Goal: Task Accomplishment & Management: Manage account settings

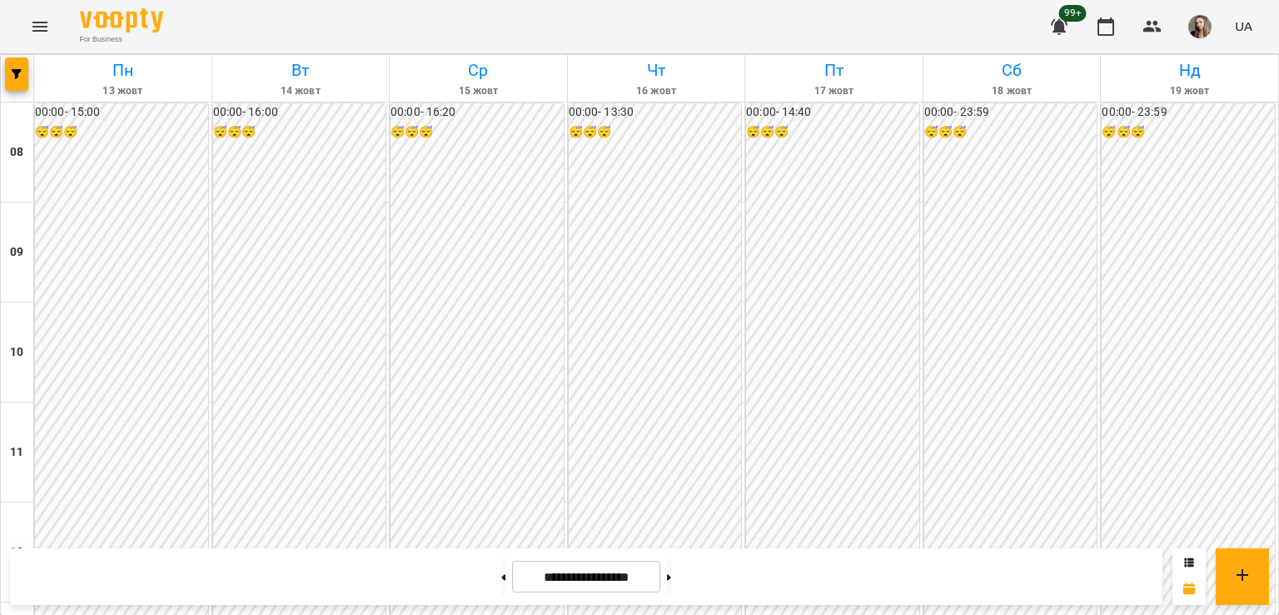
scroll to position [582, 0]
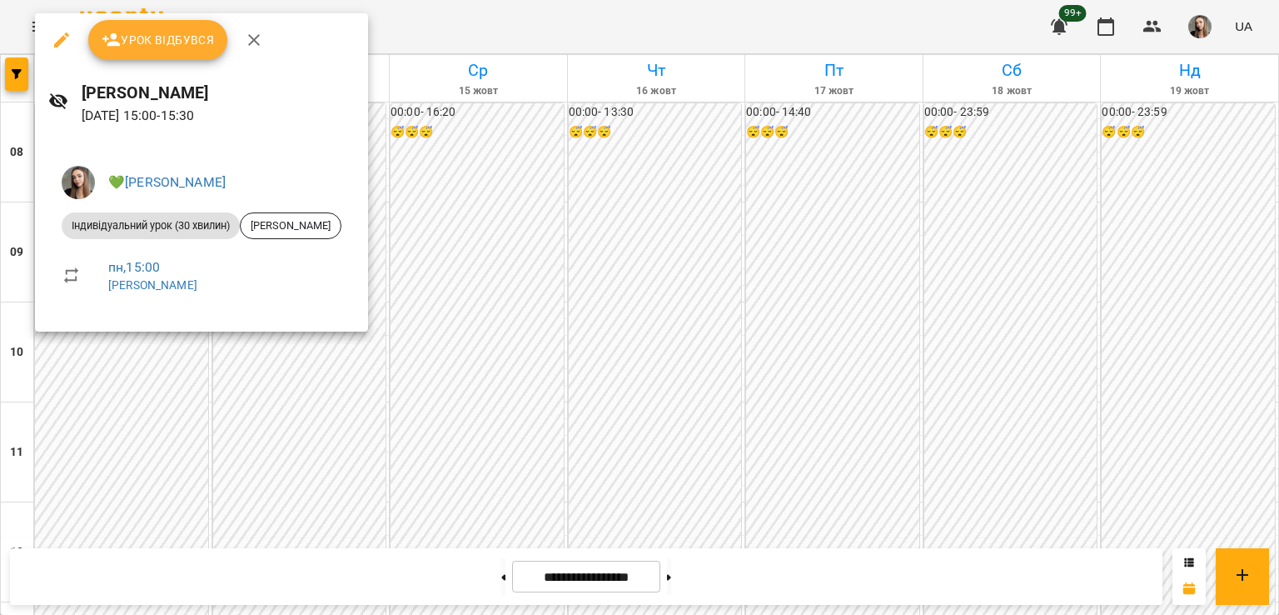
click at [112, 388] on div at bounding box center [639, 307] width 1279 height 615
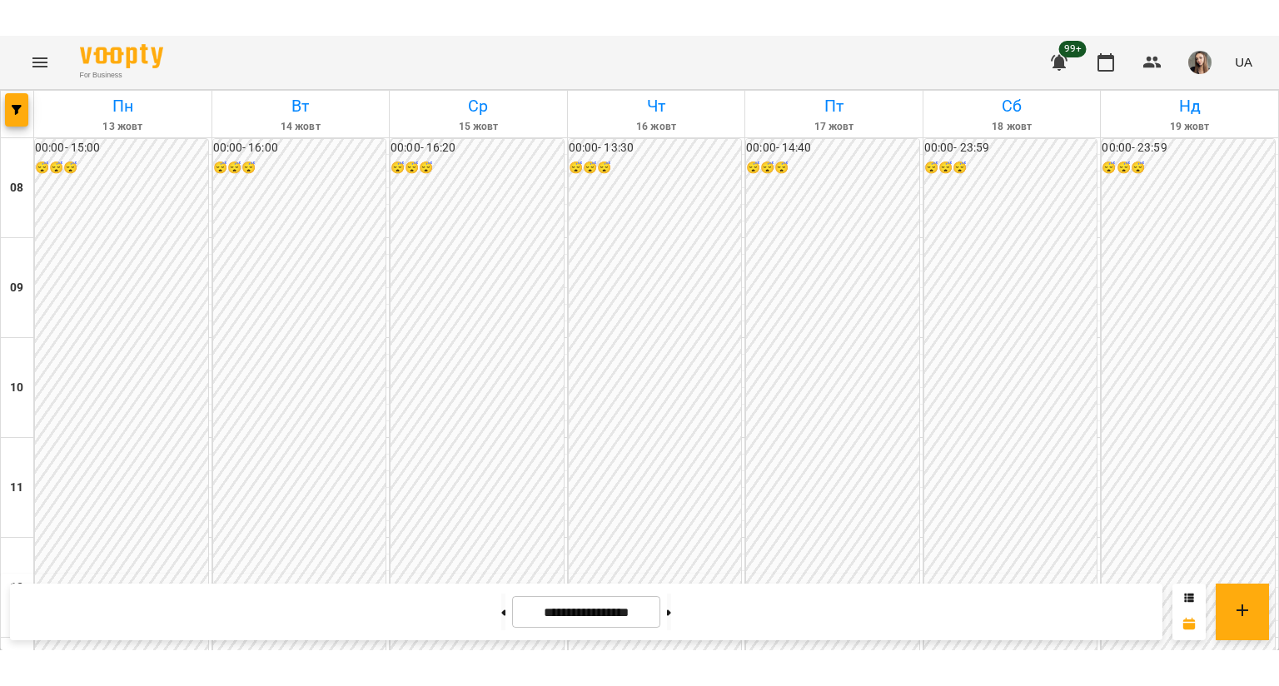
scroll to position [563, 0]
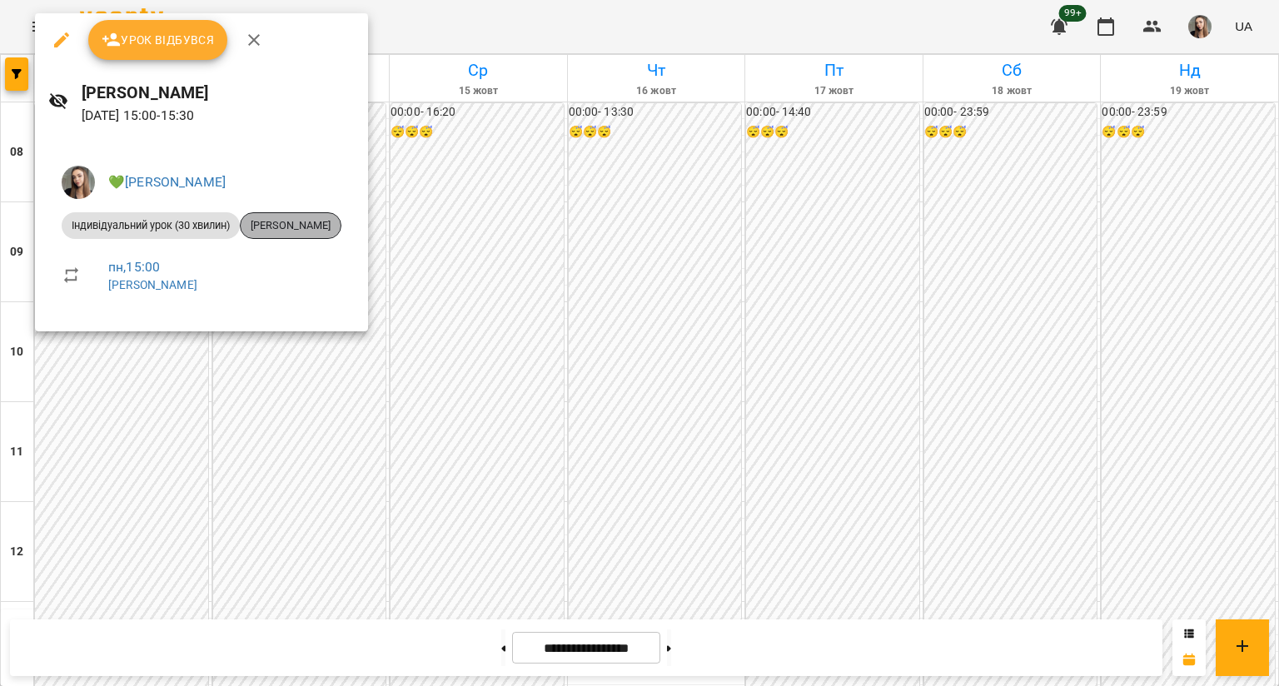
click at [282, 221] on span "[PERSON_NAME]" at bounding box center [291, 225] width 100 height 15
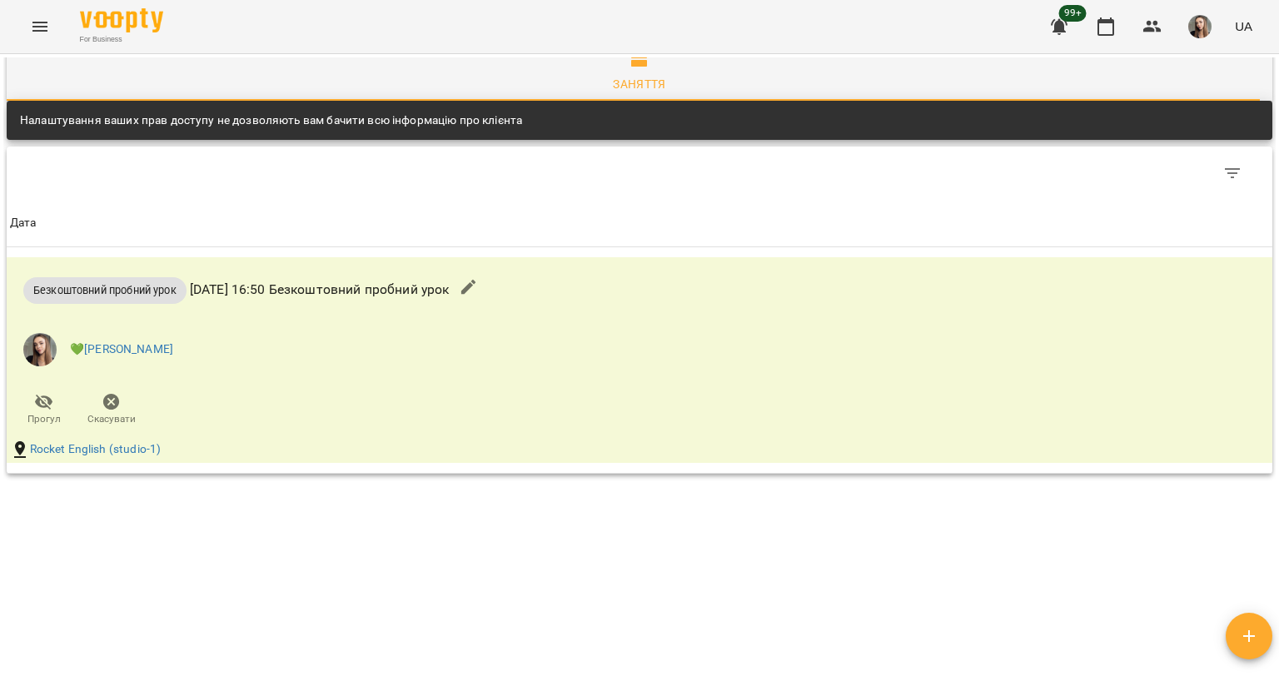
scroll to position [1215, 0]
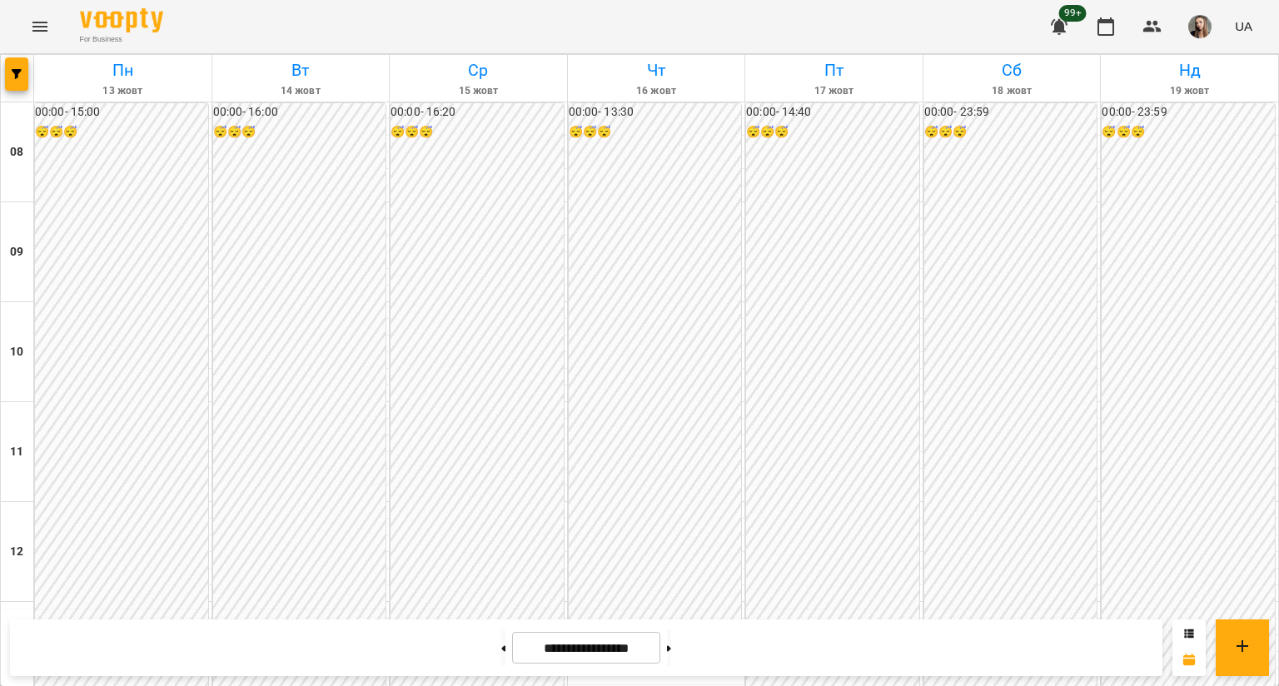
scroll to position [546, 0]
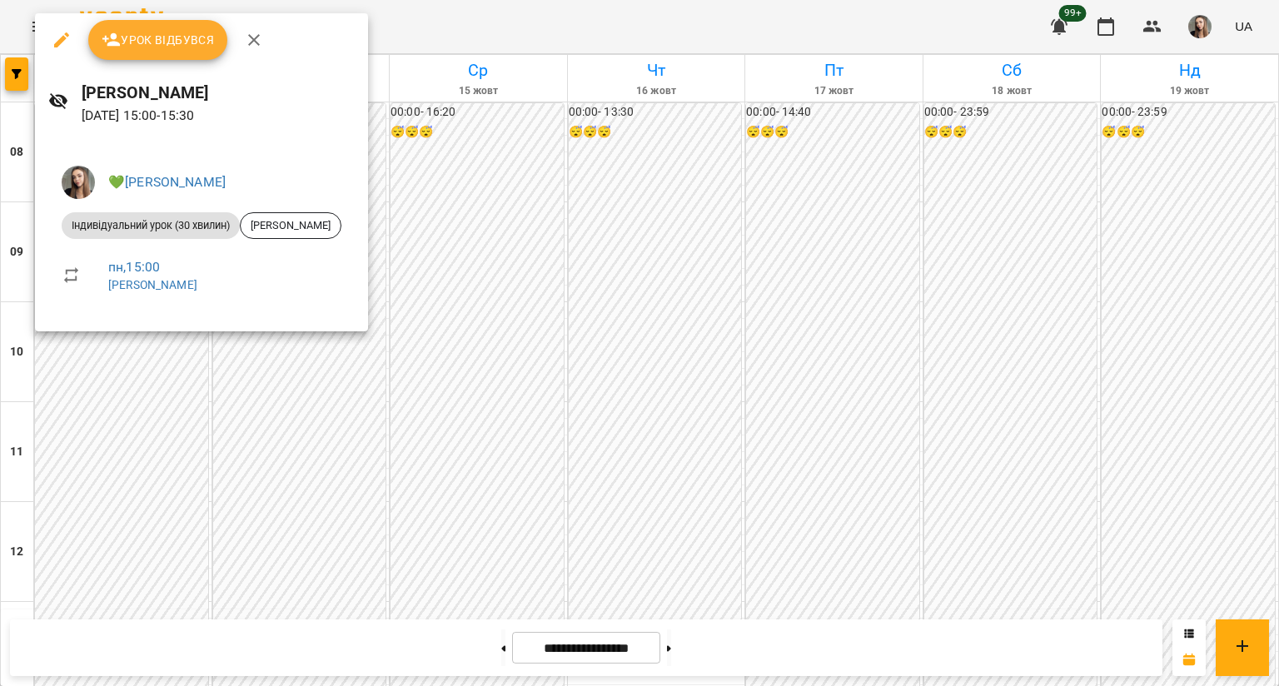
click at [62, 264] on li "пн , 15:00 Лазаренко Вікторія Ігорівна" at bounding box center [201, 275] width 306 height 59
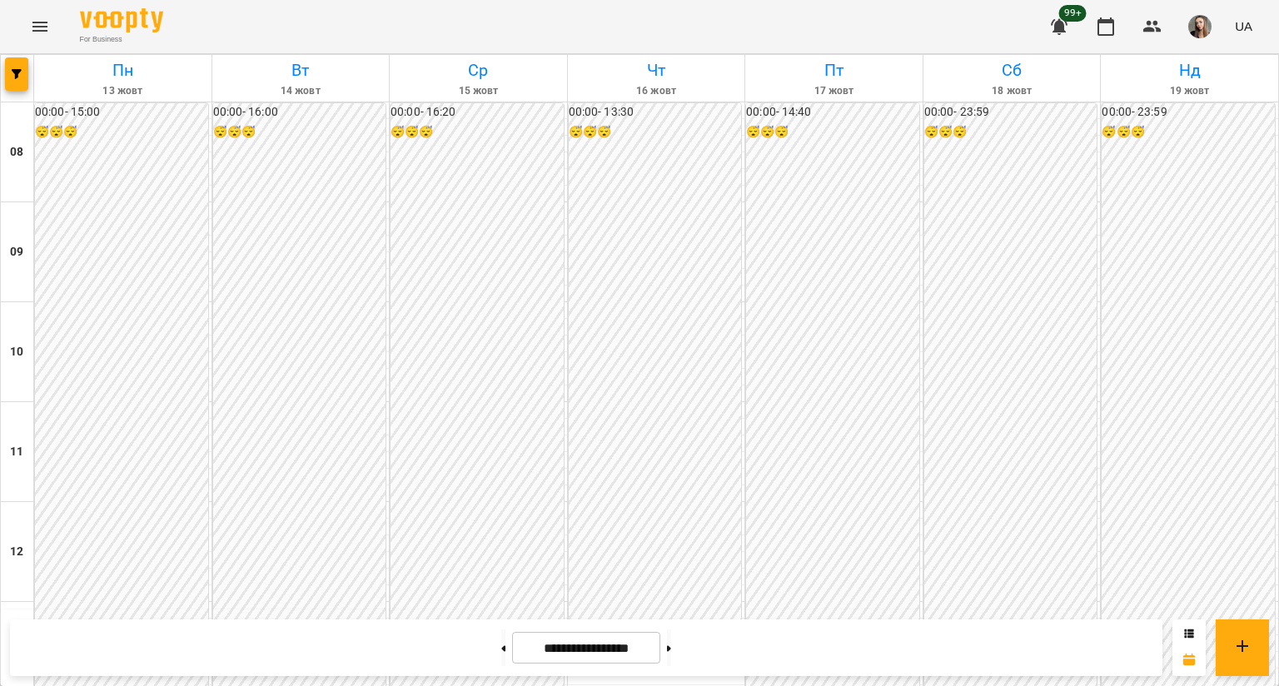
scroll to position [623, 0]
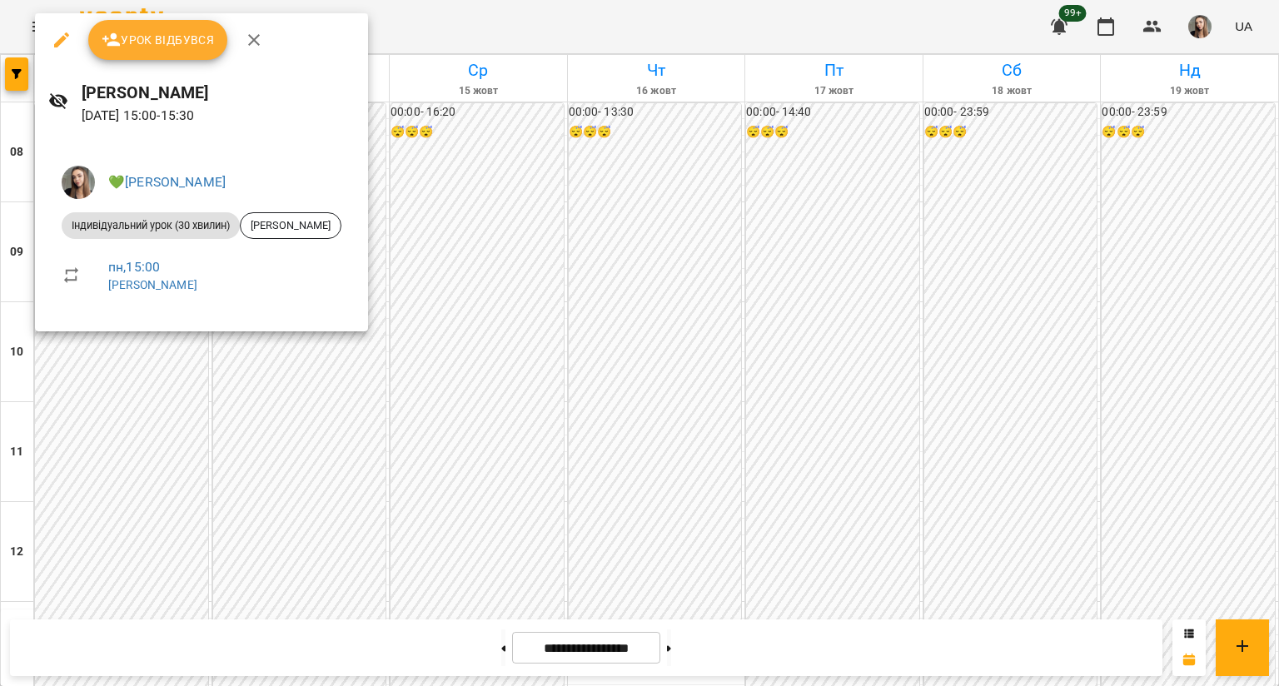
click at [646, 186] on div at bounding box center [639, 343] width 1279 height 686
